Goal: Task Accomplishment & Management: Complete application form

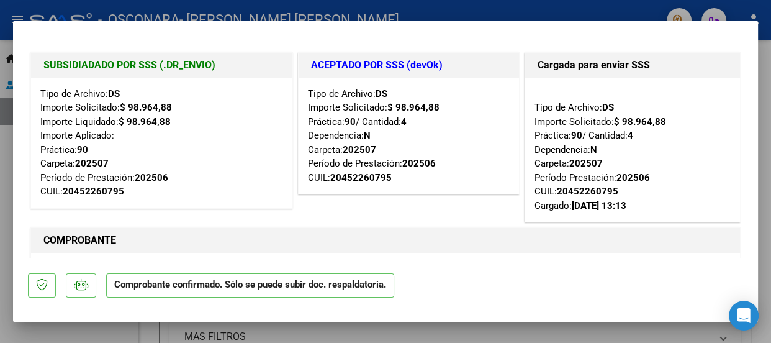
scroll to position [22, 0]
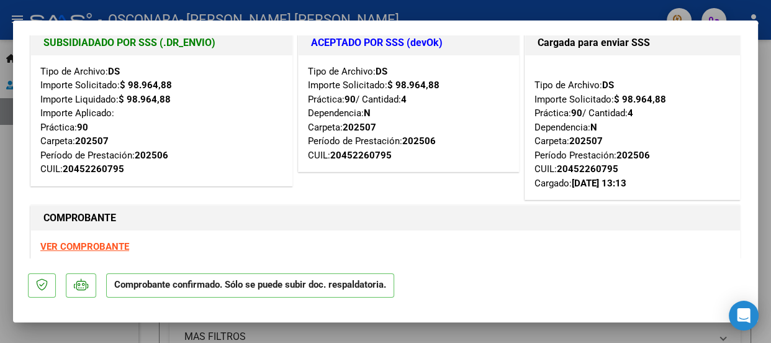
click at [699, 333] on div at bounding box center [385, 171] width 771 height 343
type input "$ 0,00"
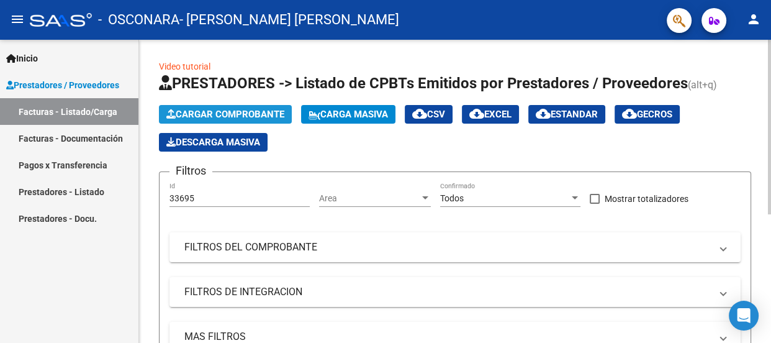
click at [215, 109] on span "Cargar Comprobante" at bounding box center [225, 114] width 118 height 11
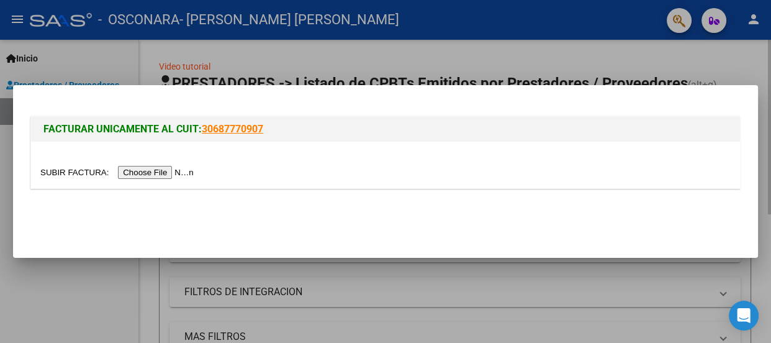
click at [215, 107] on div "FACTURAR UNICAMENTE AL CUIT: 30687770907" at bounding box center [385, 148] width 715 height 96
click at [546, 302] on div at bounding box center [385, 171] width 771 height 343
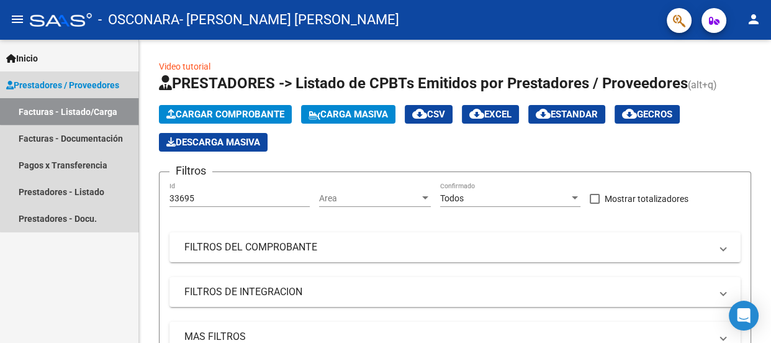
click at [73, 107] on link "Facturas - Listado/Carga" at bounding box center [69, 111] width 139 height 27
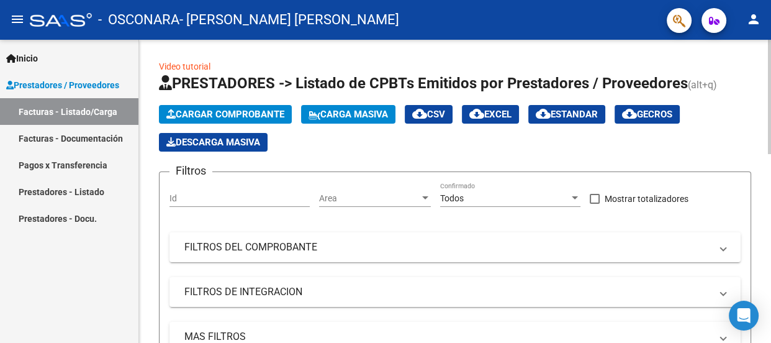
click at [230, 109] on span "Cargar Comprobante" at bounding box center [225, 114] width 118 height 11
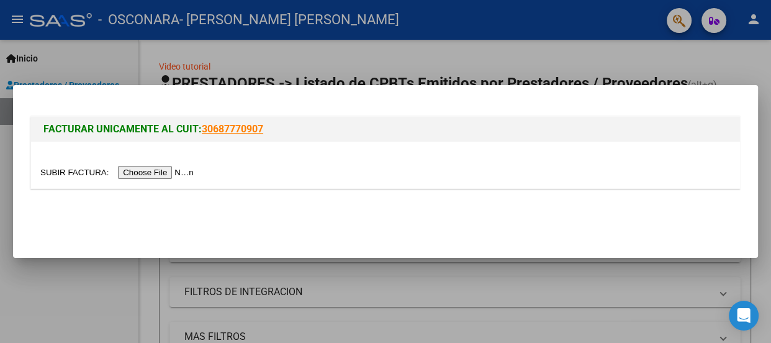
click at [168, 174] on input "file" at bounding box center [118, 172] width 157 height 13
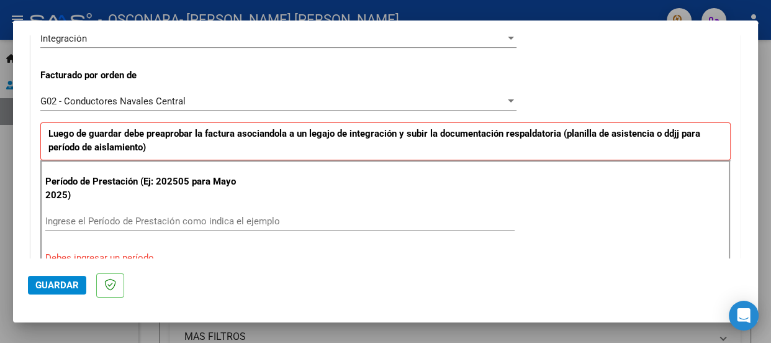
scroll to position [398, 0]
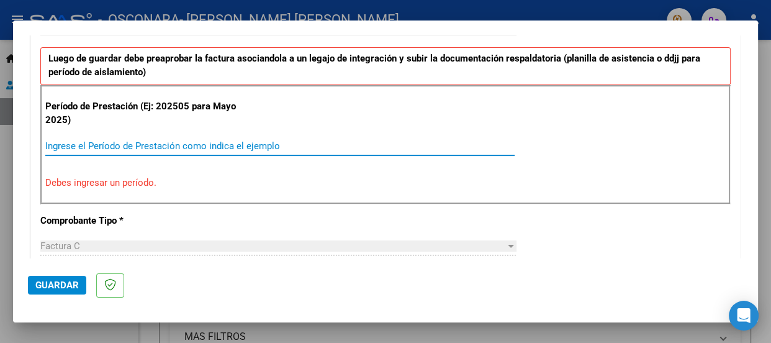
click at [144, 142] on input "Ingrese el Período de Prestación como indica el ejemplo" at bounding box center [280, 145] width 470 height 11
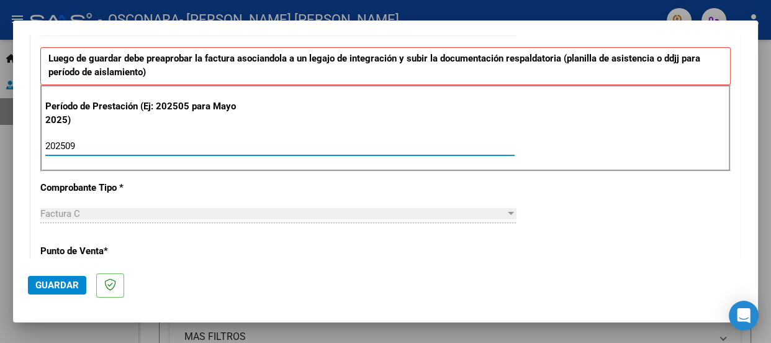
type input "202509"
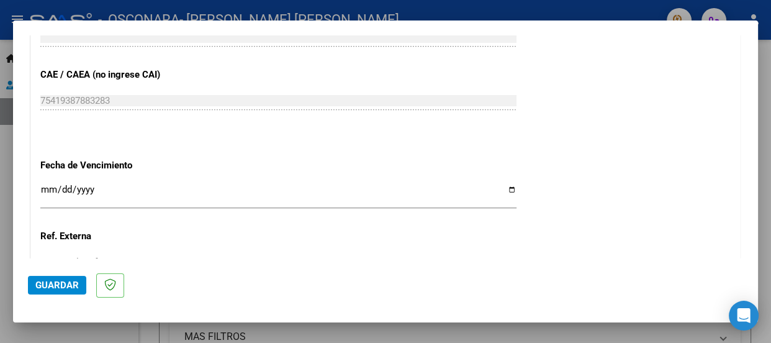
scroll to position [840, 0]
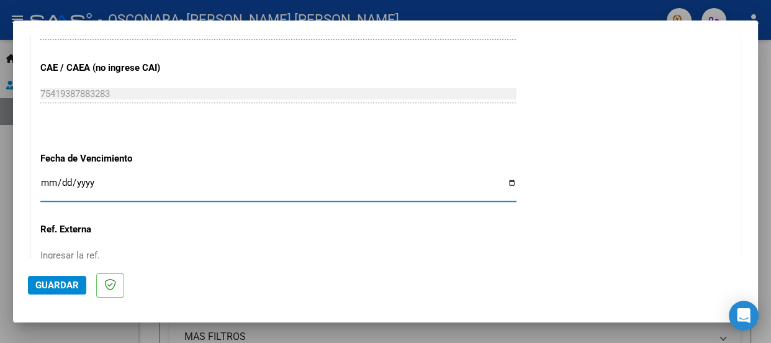
click at [48, 179] on input "Ingresar la fecha" at bounding box center [278, 188] width 476 height 20
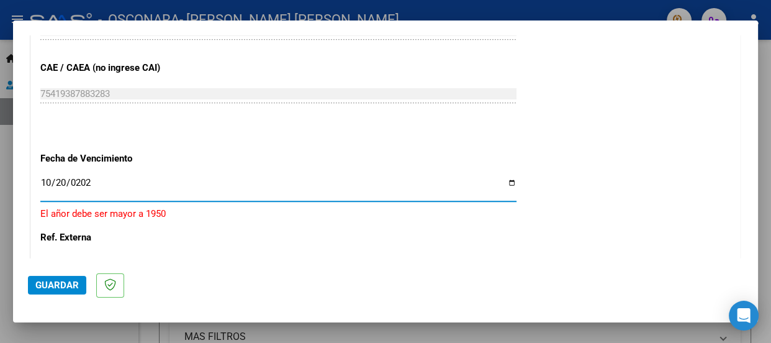
type input "[DATE]"
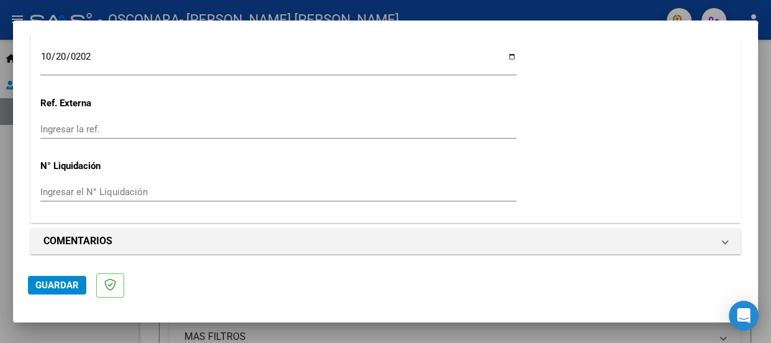
scroll to position [970, 0]
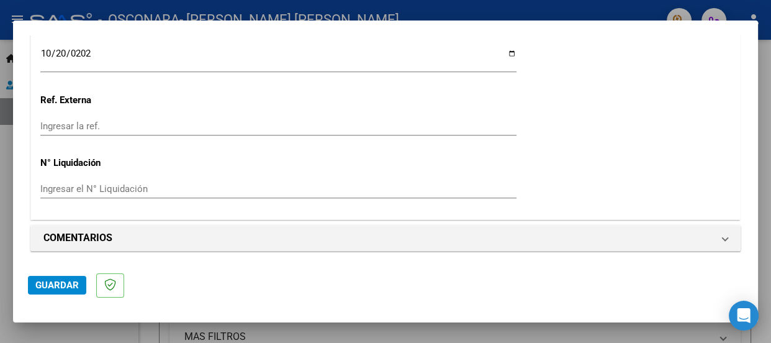
click at [52, 284] on span "Guardar" at bounding box center [56, 284] width 43 height 11
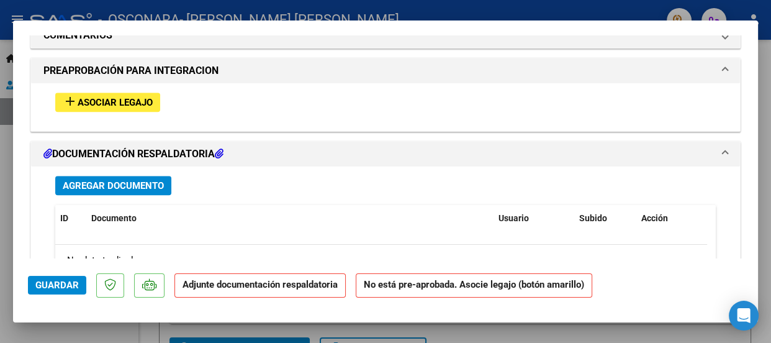
scroll to position [1135, 0]
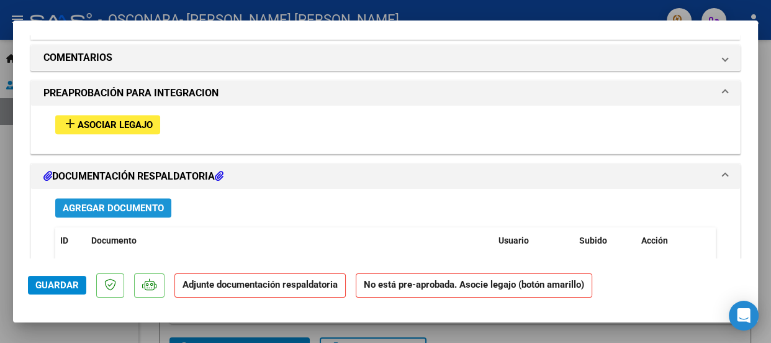
click at [139, 204] on span "Agregar Documento" at bounding box center [113, 207] width 101 height 11
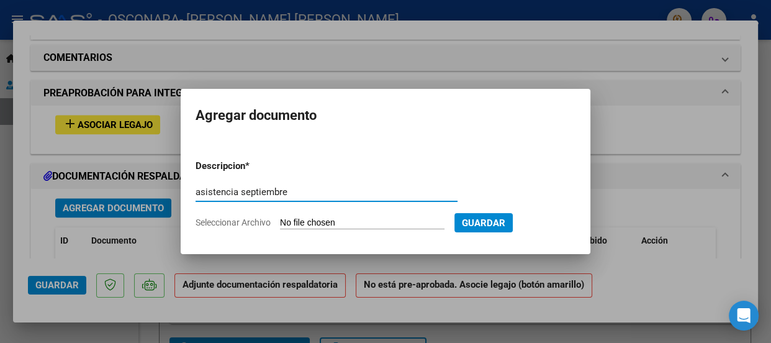
type input "asistencia septiembre"
click at [235, 222] on span "Seleccionar Archivo" at bounding box center [233, 222] width 75 height 10
click at [280, 222] on input "Seleccionar Archivo" at bounding box center [362, 223] width 165 height 12
type input "C:\fakepath\ASIST [PERSON_NAME] SEP.pdf"
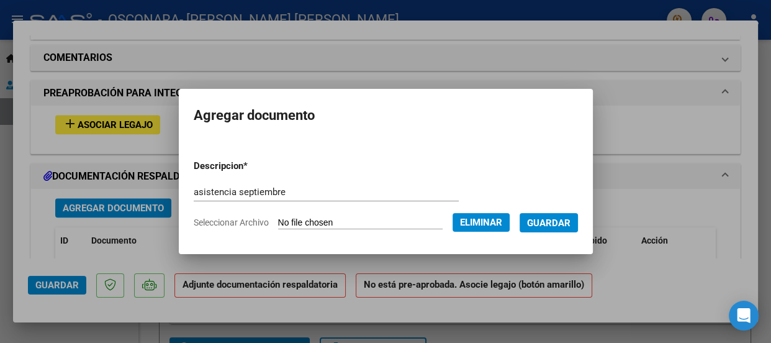
click at [396, 163] on form "Descripcion * asistencia septiembre Escriba aquí una descripcion Seleccionar Ar…" at bounding box center [386, 194] width 384 height 89
click at [563, 219] on span "Guardar" at bounding box center [548, 222] width 43 height 11
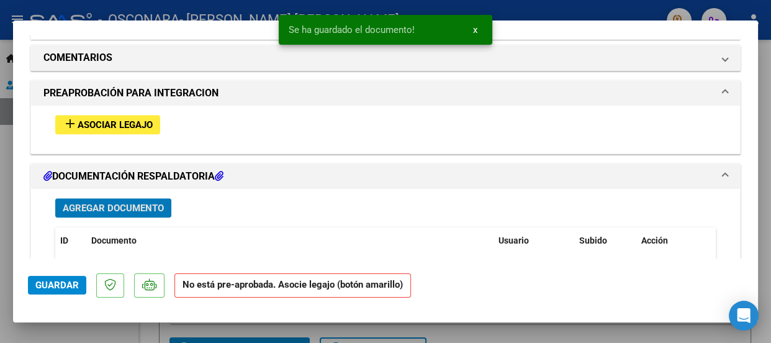
click at [142, 202] on span "Agregar Documento" at bounding box center [113, 207] width 101 height 11
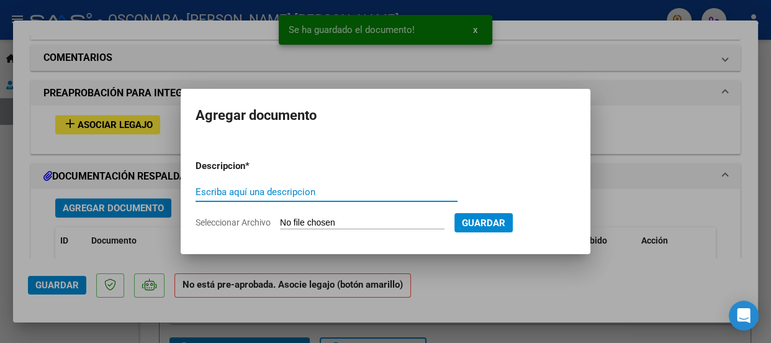
click at [265, 189] on input "Escriba aquí una descripcion" at bounding box center [327, 191] width 262 height 11
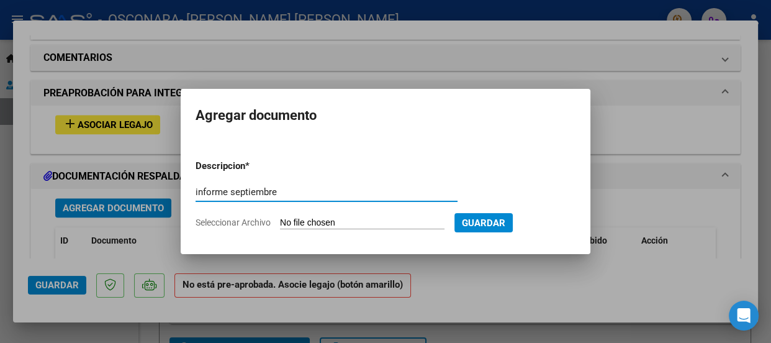
type input "informe septiembre"
click at [244, 217] on app-file-uploader "Seleccionar Archivo" at bounding box center [325, 222] width 259 height 11
click at [247, 220] on span "Seleccionar Archivo" at bounding box center [233, 222] width 75 height 10
click at [280, 220] on input "Seleccionar Archivo" at bounding box center [362, 223] width 165 height 12
type input "C:\fakepath\INFORME [PERSON_NAME] SEP.pdf"
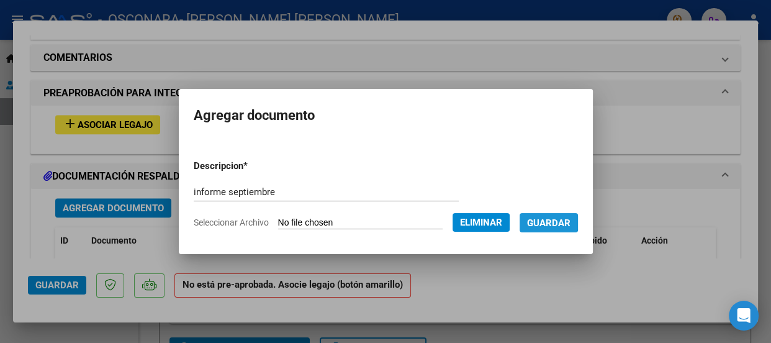
click at [555, 217] on span "Guardar" at bounding box center [548, 222] width 43 height 11
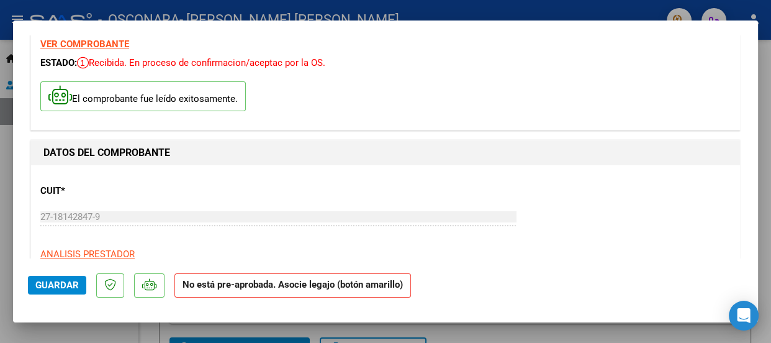
scroll to position [0, 0]
